Goal: Transaction & Acquisition: Purchase product/service

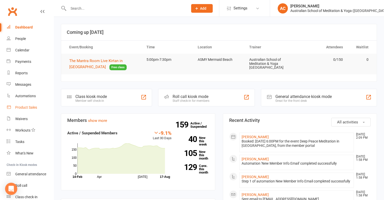
click at [28, 107] on div "Product Sales" at bounding box center [26, 107] width 22 height 4
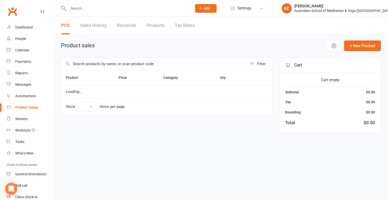
select select "100"
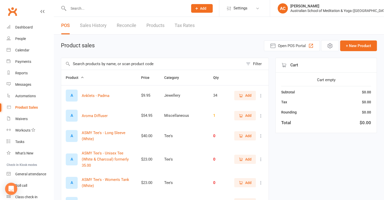
click at [74, 62] on input "text" at bounding box center [152, 64] width 182 height 12
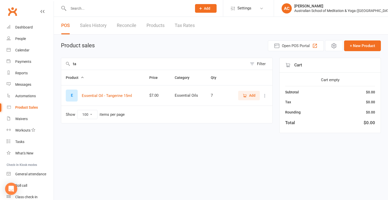
type input "t"
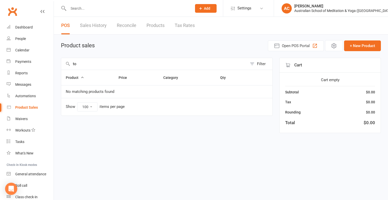
type input "t"
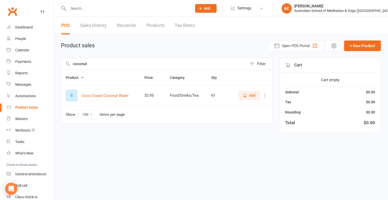
type input "coconut"
click at [248, 95] on span "Add" at bounding box center [248, 95] width 13 height 6
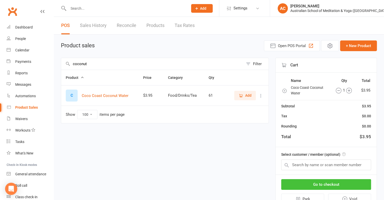
click at [340, 183] on button "Go to checkout" at bounding box center [326, 184] width 90 height 11
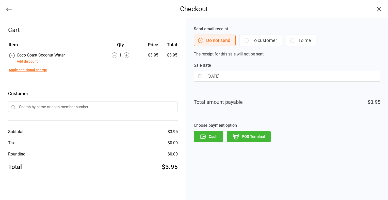
click at [256, 131] on button "POS Terminal" at bounding box center [249, 136] width 44 height 11
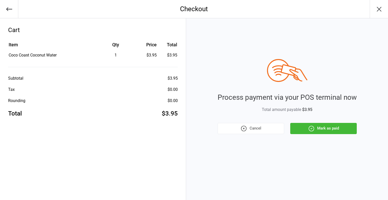
click at [316, 125] on button "Mark as paid" at bounding box center [323, 128] width 67 height 11
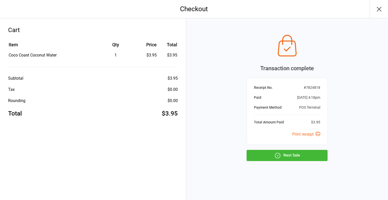
click at [313, 156] on button "Next Sale" at bounding box center [287, 155] width 81 height 11
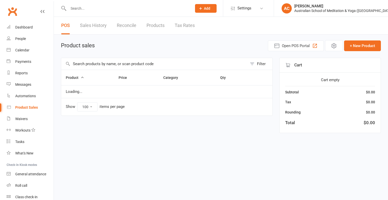
select select "100"
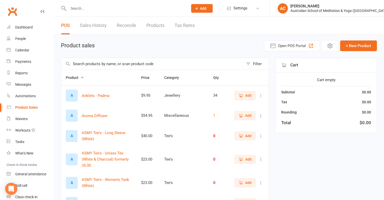
click at [84, 63] on input "text" at bounding box center [152, 64] width 182 height 12
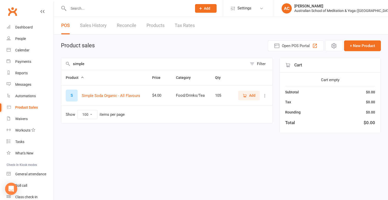
type input "simple"
click at [252, 94] on span "Add" at bounding box center [252, 95] width 6 height 6
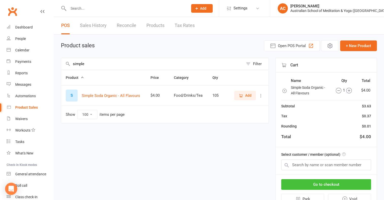
click at [314, 183] on button "Go to checkout" at bounding box center [326, 184] width 90 height 11
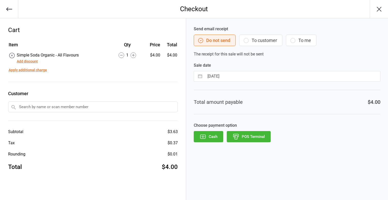
click at [252, 135] on button "POS Terminal" at bounding box center [249, 136] width 44 height 11
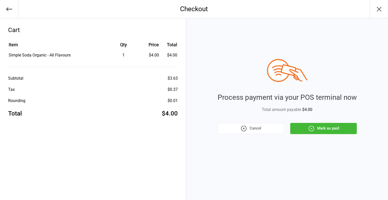
click at [327, 125] on button "Mark as paid" at bounding box center [323, 128] width 67 height 11
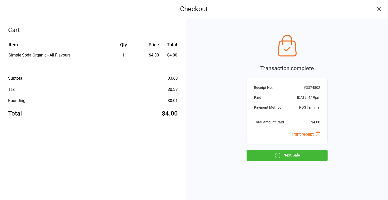
click at [305, 153] on button "Next Sale" at bounding box center [287, 155] width 81 height 11
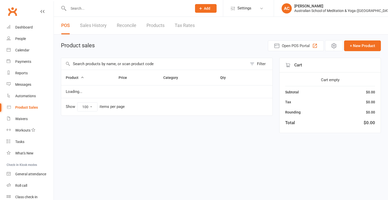
select select "100"
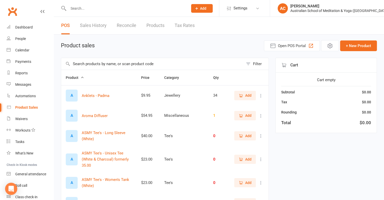
click at [75, 64] on input "text" at bounding box center [152, 64] width 182 height 12
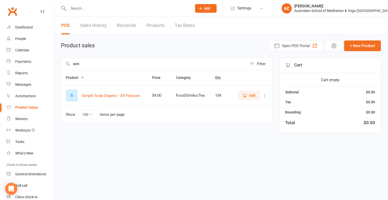
type input "sim"
click at [250, 96] on span "Add" at bounding box center [252, 95] width 6 height 6
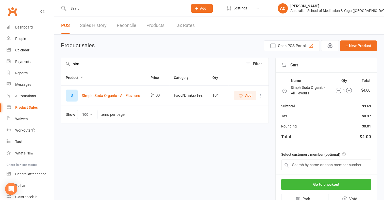
click at [349, 89] on icon "button" at bounding box center [349, 91] width 6 height 6
click at [335, 182] on button "Go to checkout" at bounding box center [326, 184] width 90 height 11
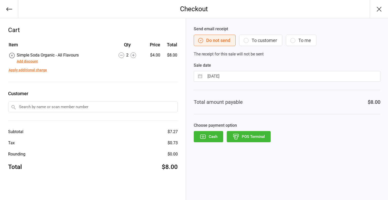
click at [240, 138] on button "POS Terminal" at bounding box center [249, 136] width 44 height 11
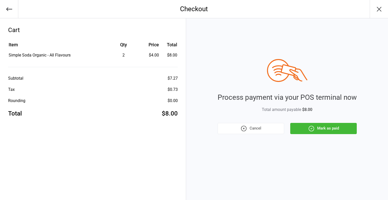
click at [324, 127] on button "Mark as paid" at bounding box center [323, 128] width 67 height 11
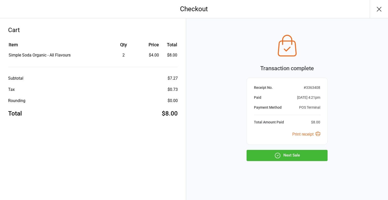
click at [286, 156] on button "Next Sale" at bounding box center [287, 155] width 81 height 11
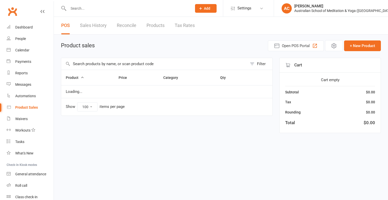
select select "100"
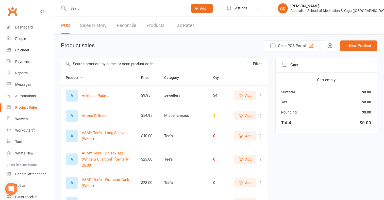
click at [82, 77] on icon "button" at bounding box center [82, 77] width 4 height 4
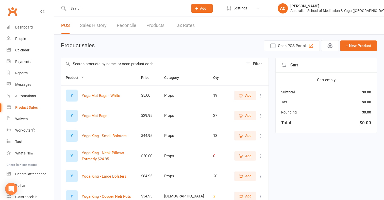
click at [78, 64] on input "text" at bounding box center [152, 64] width 182 height 12
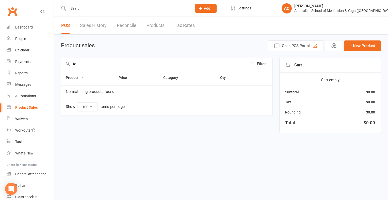
type input "t"
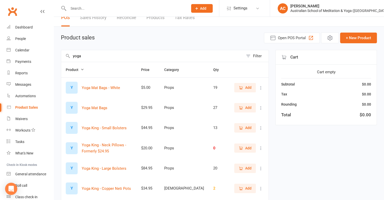
scroll to position [6, 0]
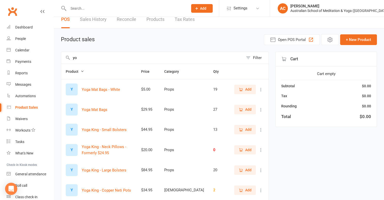
type input "y"
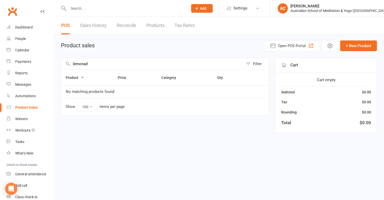
scroll to position [0, 0]
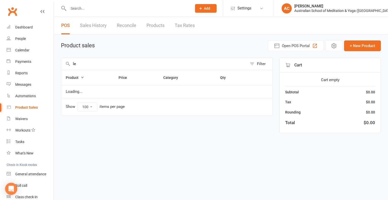
type input "l"
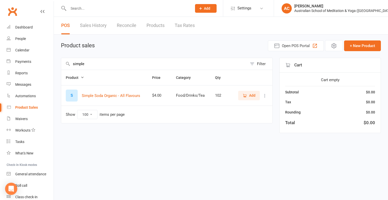
type input "simple"
click at [246, 93] on icon "button" at bounding box center [244, 95] width 5 height 5
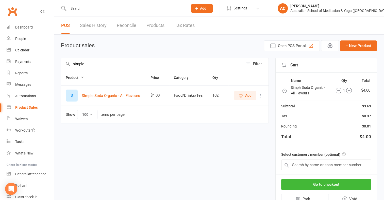
click at [247, 94] on span "Add" at bounding box center [248, 95] width 6 height 6
click at [241, 96] on icon "button" at bounding box center [241, 95] width 5 height 5
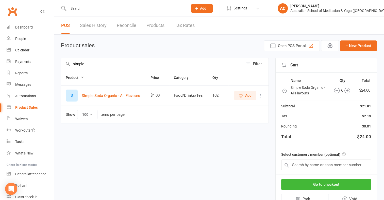
click at [241, 96] on icon "button" at bounding box center [241, 95] width 5 height 5
click at [312, 182] on button "Go to checkout" at bounding box center [326, 184] width 90 height 11
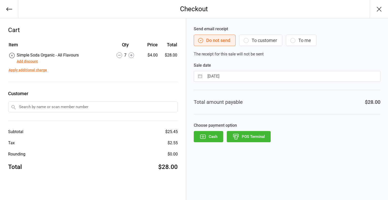
click at [212, 137] on button "Cash" at bounding box center [208, 136] width 29 height 11
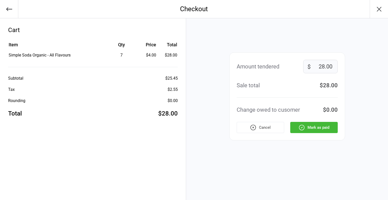
click at [309, 126] on button "Mark as paid" at bounding box center [313, 127] width 47 height 11
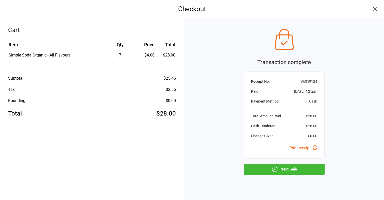
click at [375, 9] on icon "button" at bounding box center [375, 9] width 4 height 4
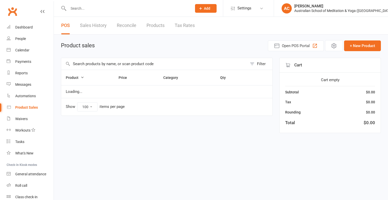
select select "100"
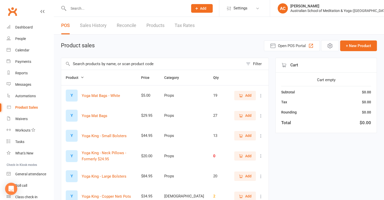
click at [81, 65] on input "text" at bounding box center [152, 64] width 182 height 12
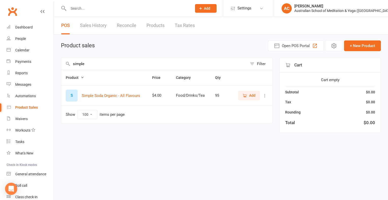
type input "simple"
click at [250, 95] on span "Add" at bounding box center [252, 95] width 6 height 6
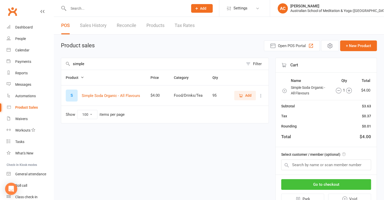
click at [328, 181] on button "Go to checkout" at bounding box center [326, 184] width 90 height 11
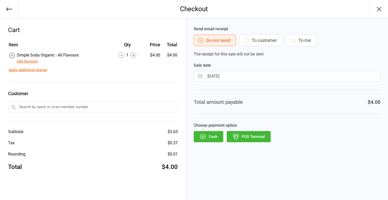
click at [208, 136] on button "Cash" at bounding box center [208, 136] width 29 height 11
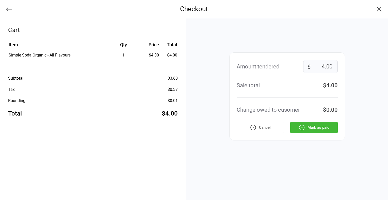
click at [324, 129] on button "Mark as paid" at bounding box center [313, 127] width 47 height 11
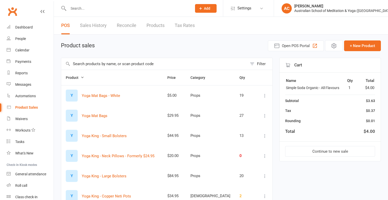
select select "100"
